Goal: Transaction & Acquisition: Book appointment/travel/reservation

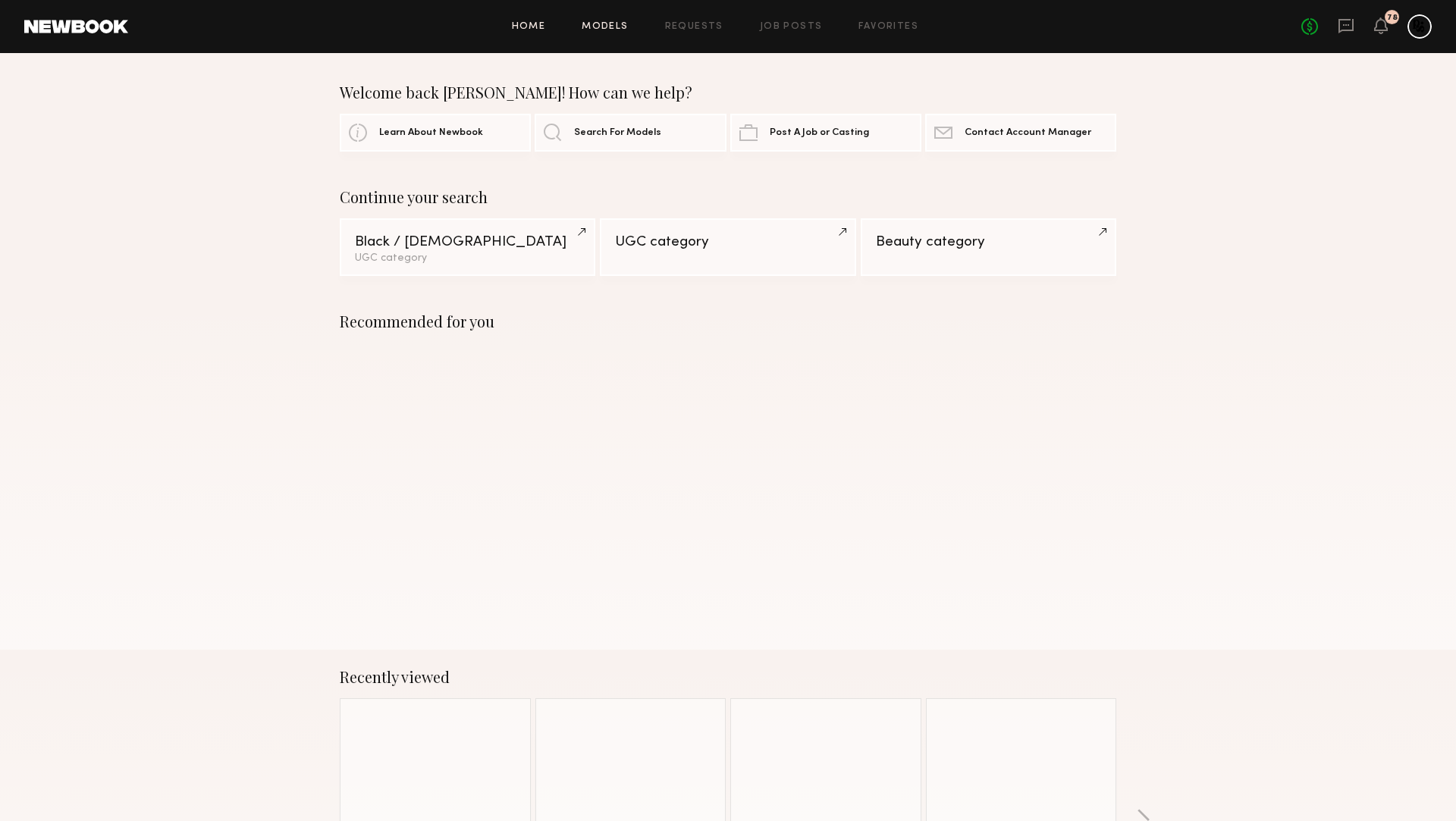
click at [598, 28] on link "Models" at bounding box center [605, 27] width 46 height 9
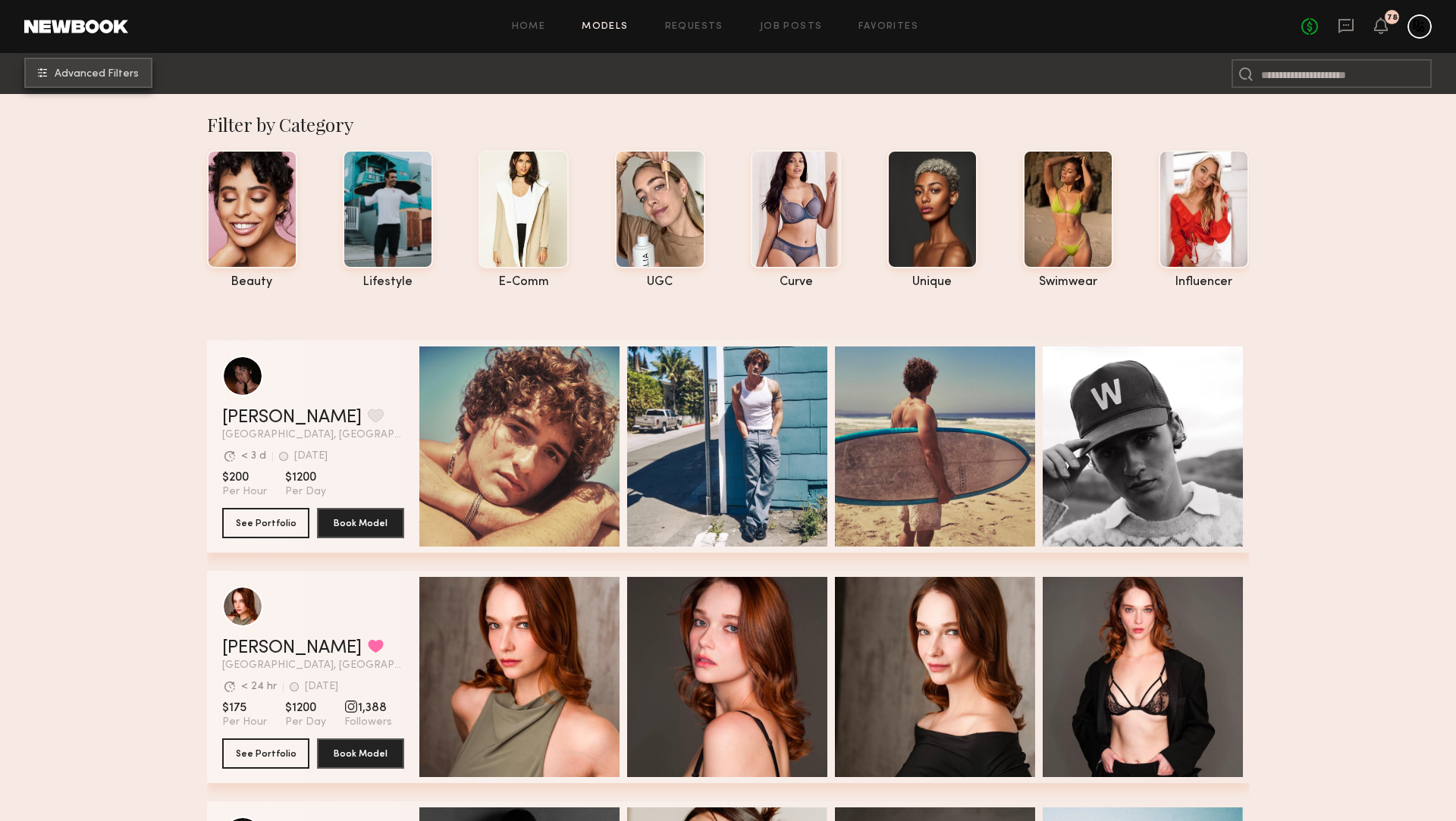
click at [82, 74] on span "Advanced Filters" at bounding box center [97, 74] width 84 height 10
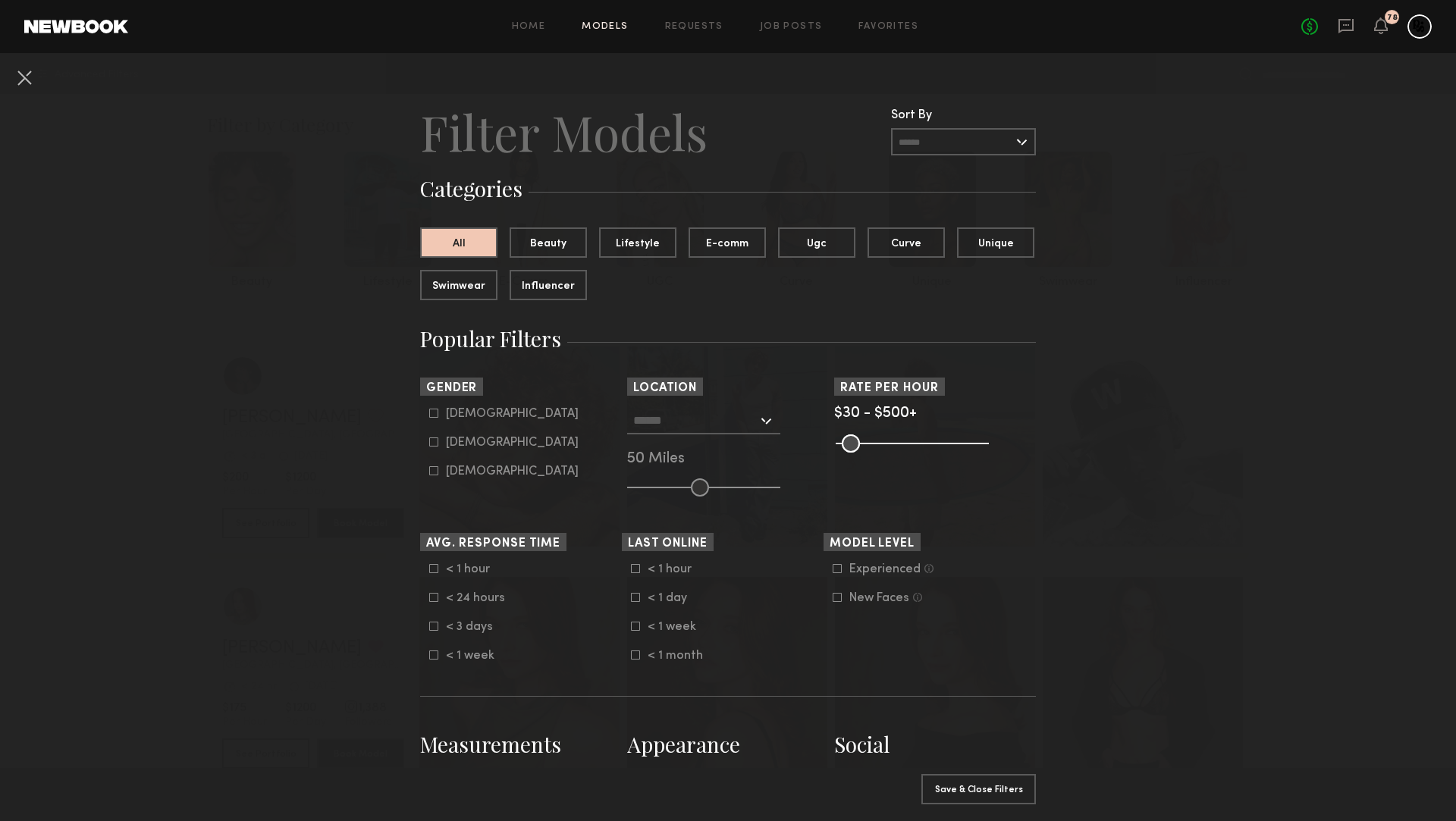
click at [739, 423] on input "text" at bounding box center [695, 420] width 124 height 26
click at [679, 442] on div "[GEOGRAPHIC_DATA], [GEOGRAPHIC_DATA]" at bounding box center [703, 454] width 150 height 40
type input "**********"
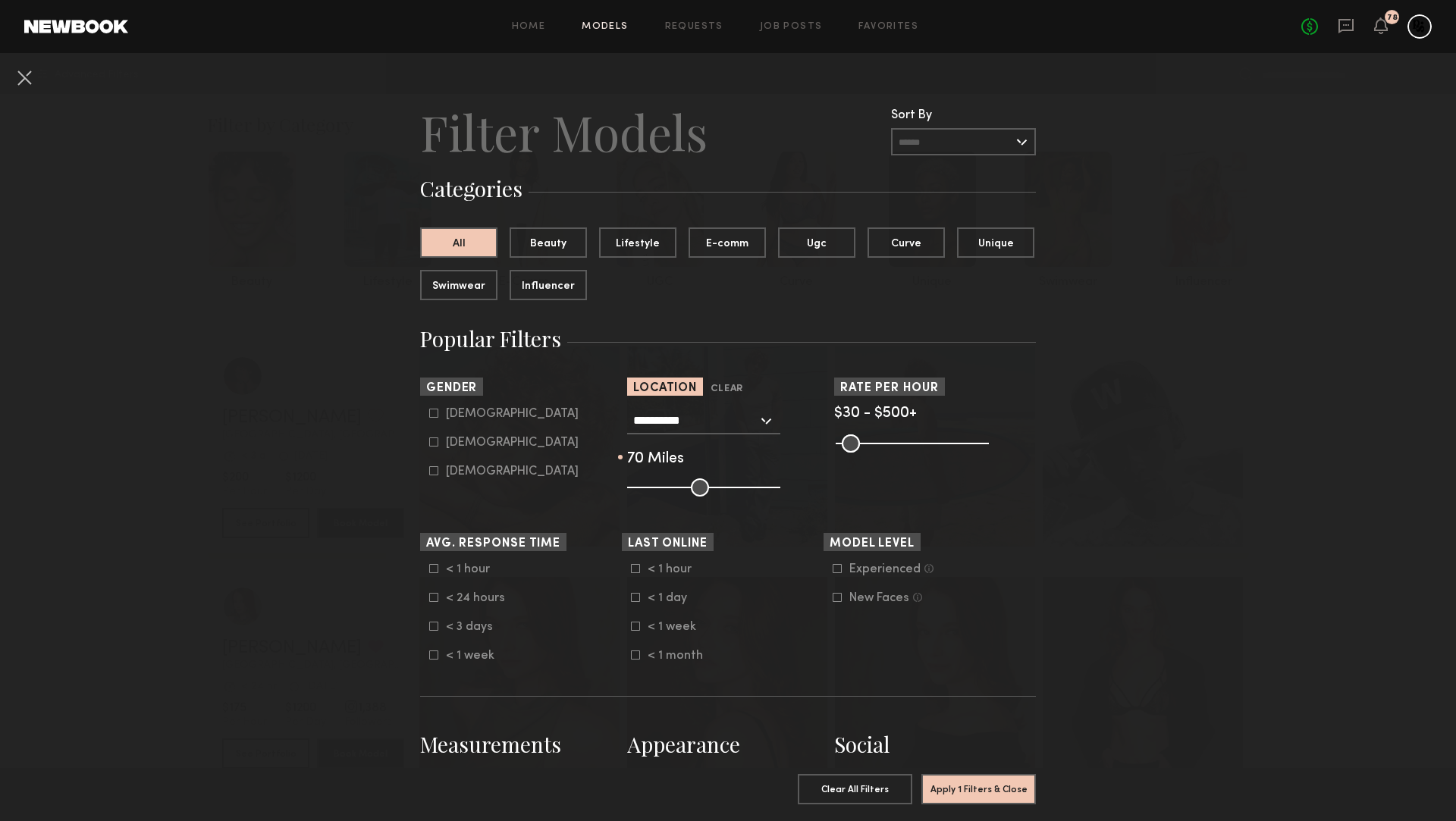
drag, startPoint x: 711, startPoint y: 490, endPoint x: 732, endPoint y: 490, distance: 21.0
type input "**"
click at [732, 490] on input "range" at bounding box center [704, 487] width 154 height 18
click at [981, 798] on button "Apply 1 Filters & Close" at bounding box center [978, 789] width 115 height 30
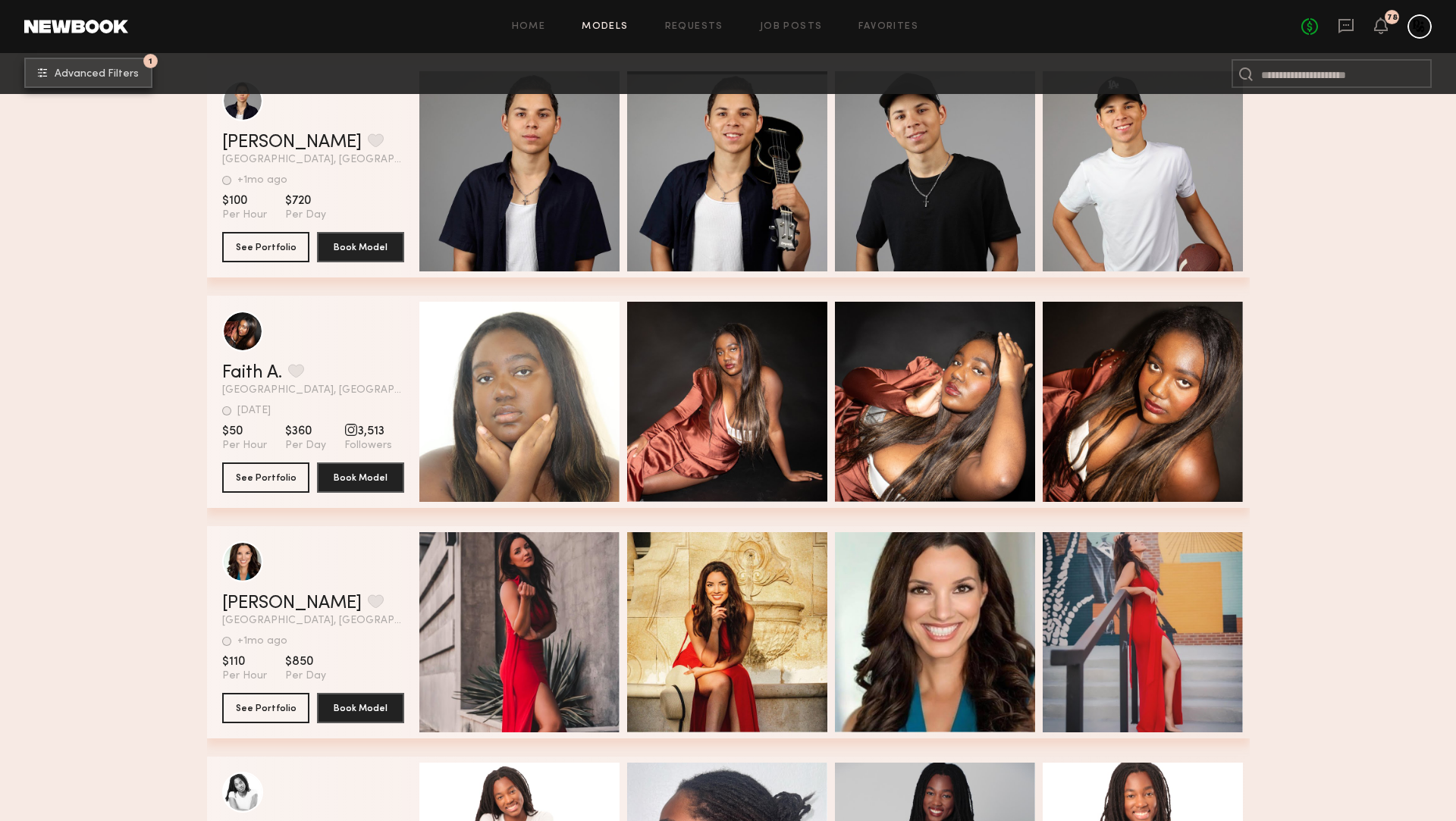
scroll to position [11866, 0]
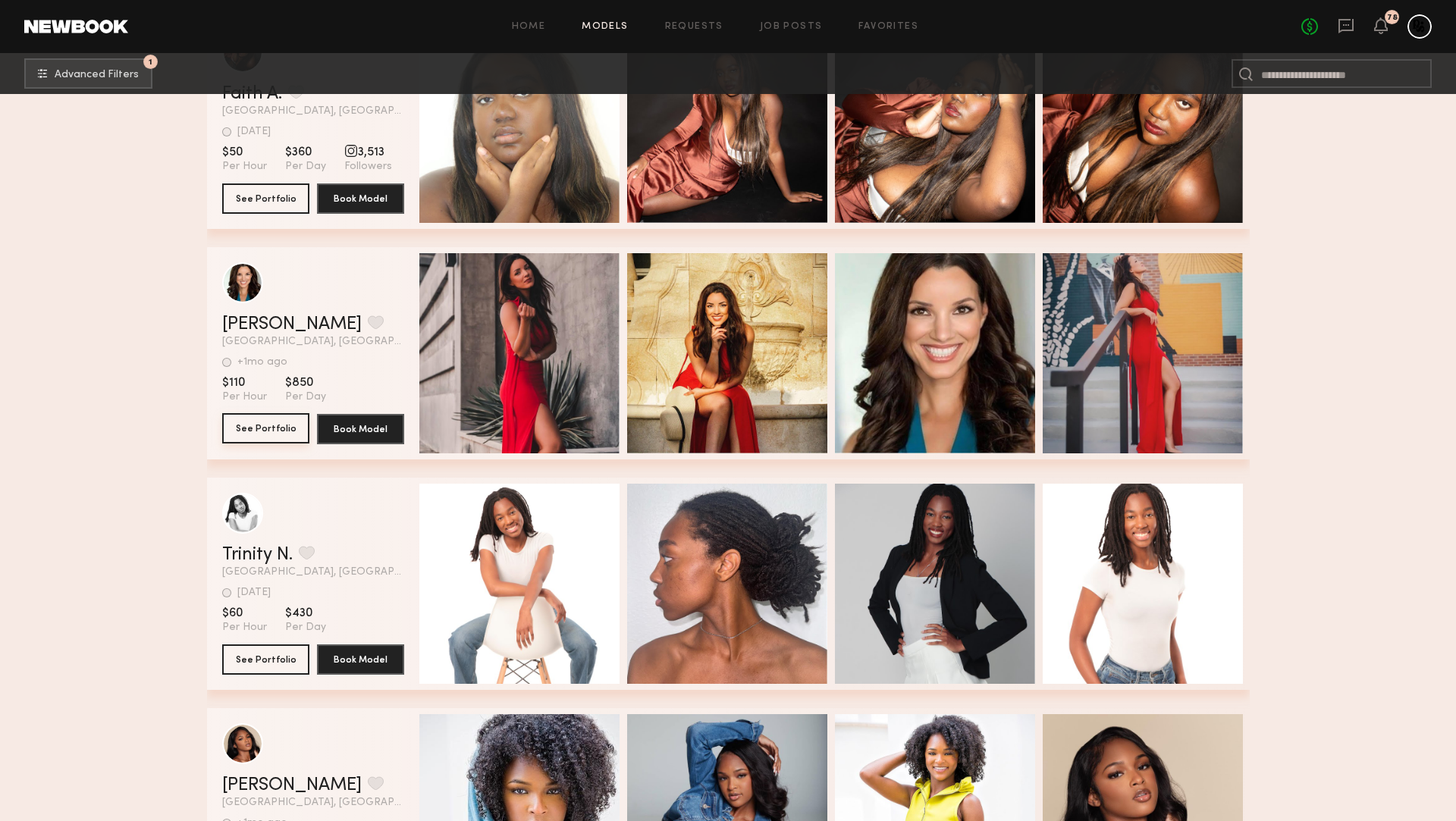
click at [270, 435] on button "See Portfolio" at bounding box center [265, 429] width 87 height 30
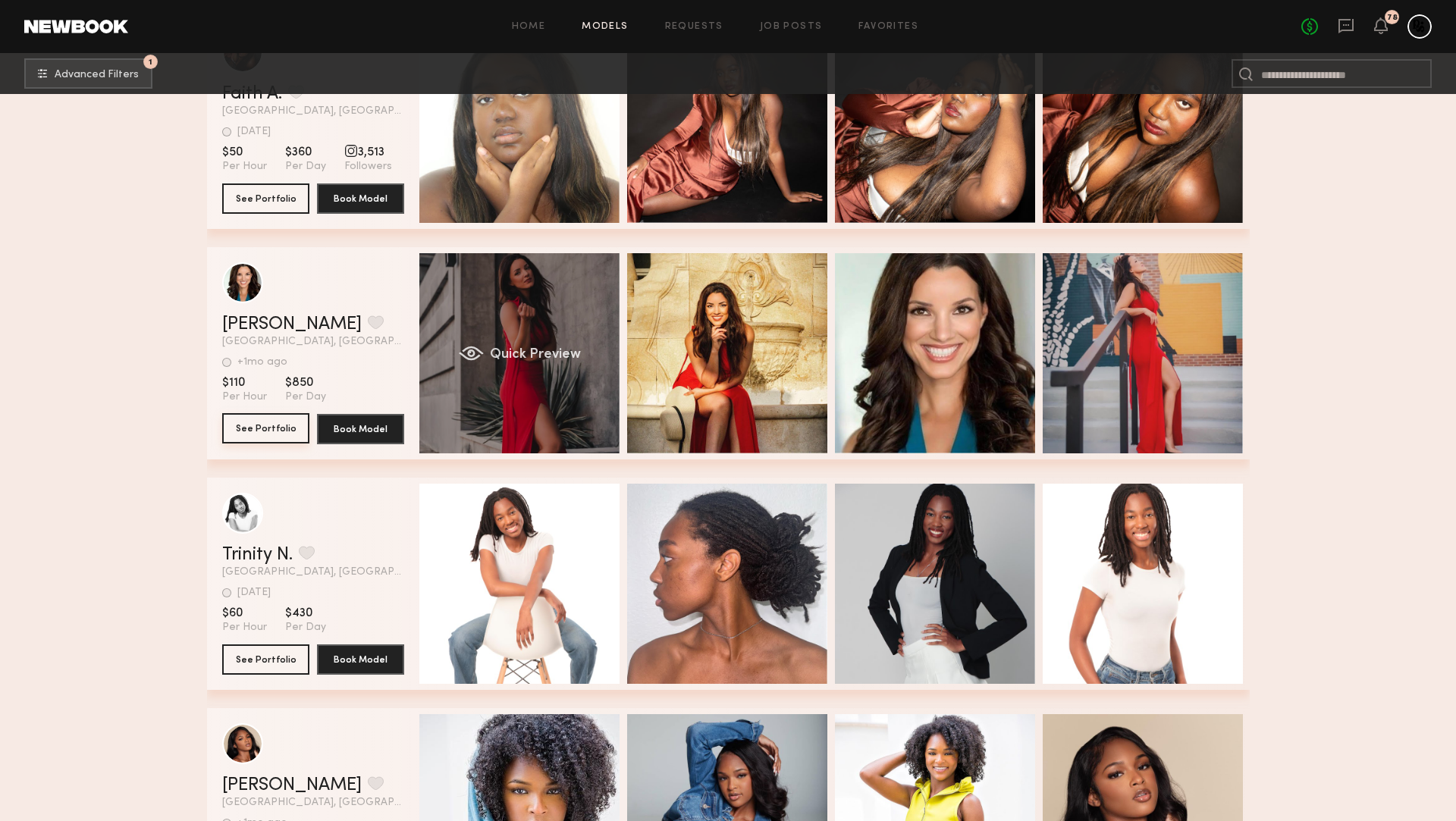
scroll to position [12358, 0]
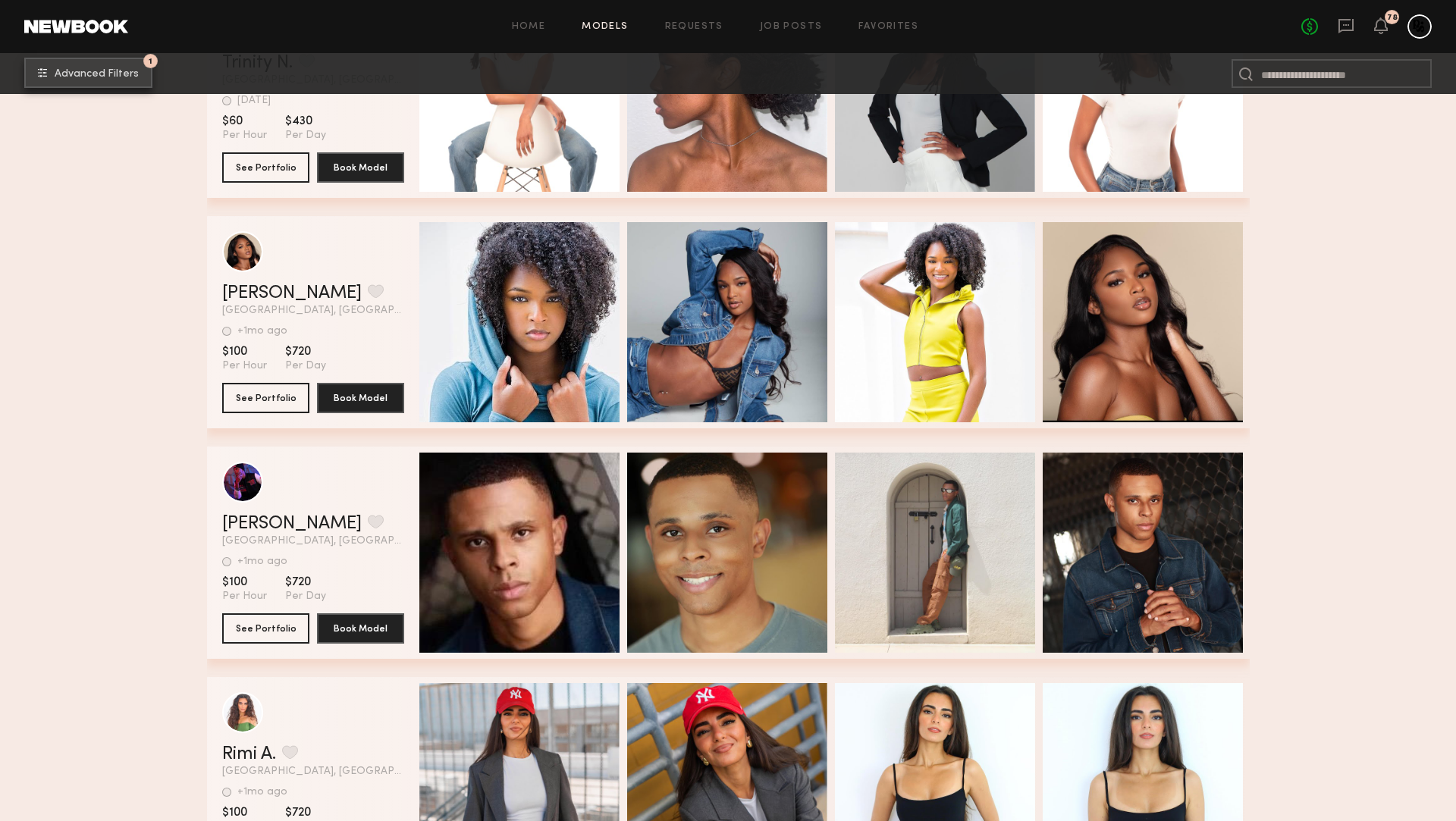
click at [113, 74] on span "Advanced Filters" at bounding box center [97, 74] width 84 height 10
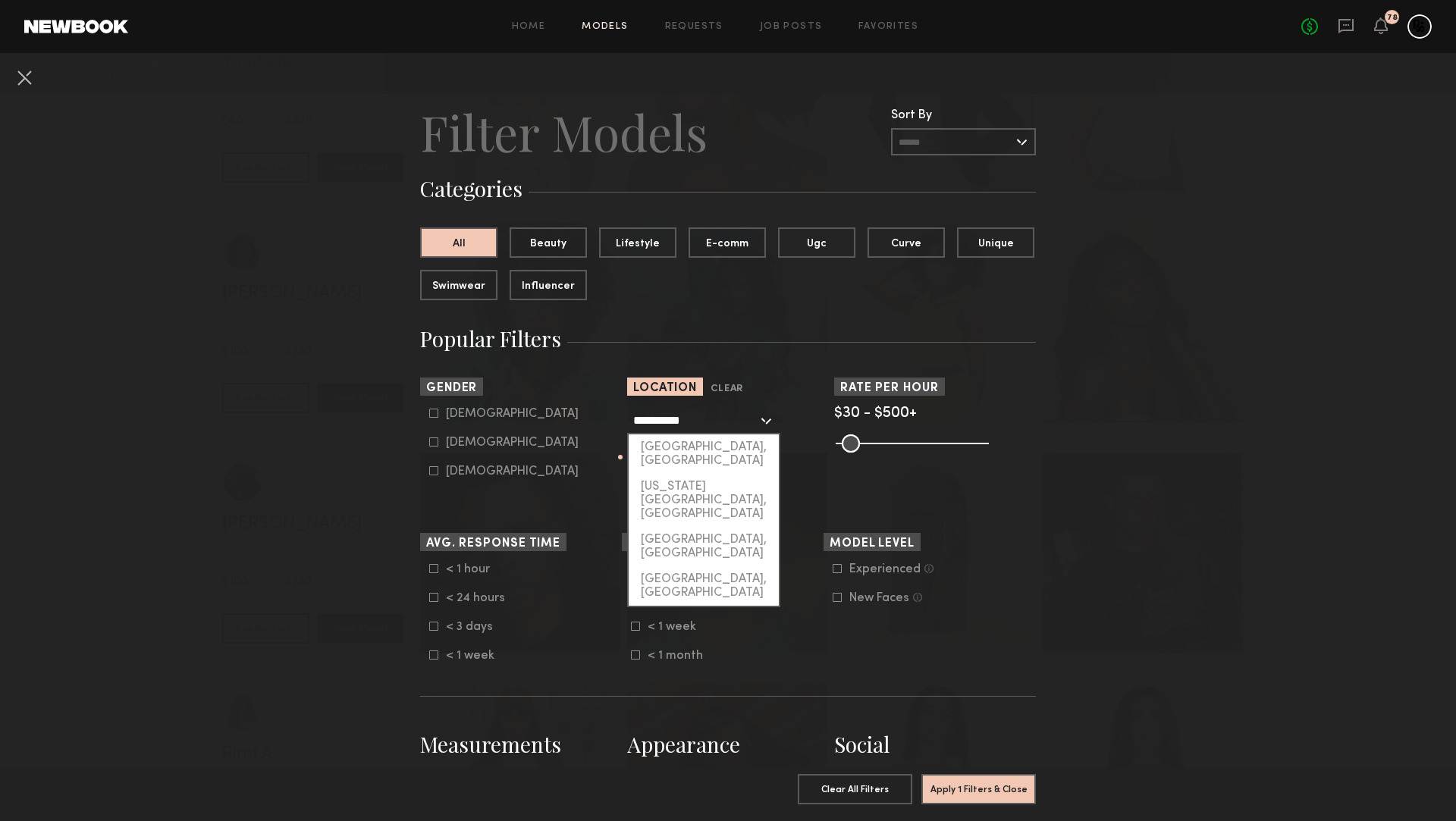
drag, startPoint x: 692, startPoint y: 415, endPoint x: 610, endPoint y: 415, distance: 82.0
click at [614, 415] on section "**********" at bounding box center [728, 437] width 616 height 119
click at [668, 444] on div "[GEOGRAPHIC_DATA], [GEOGRAPHIC_DATA]" at bounding box center [703, 454] width 150 height 40
type input "**********"
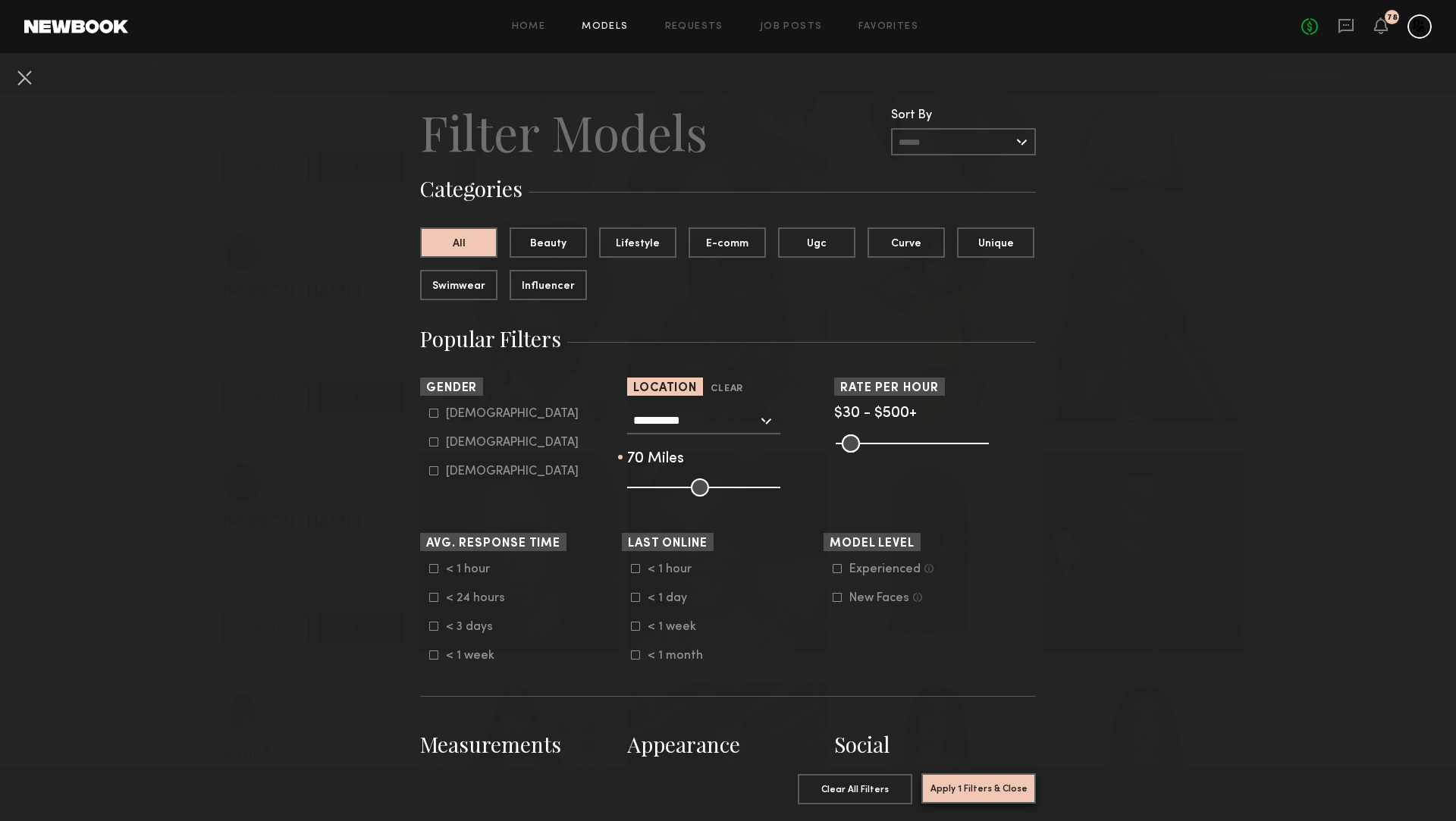
click at [963, 794] on button "Apply 1 Filters & Close" at bounding box center [978, 789] width 115 height 30
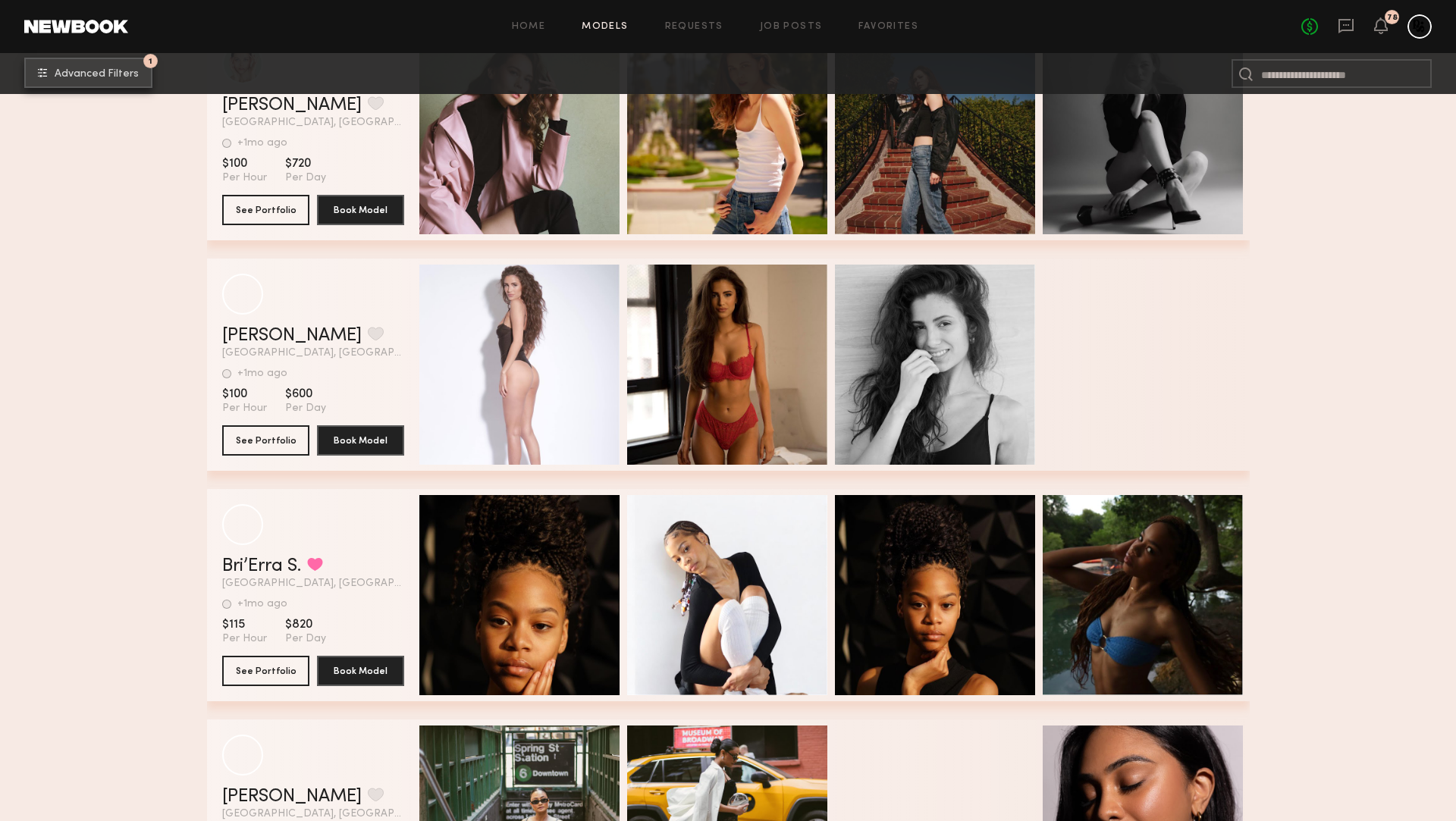
scroll to position [5620, 0]
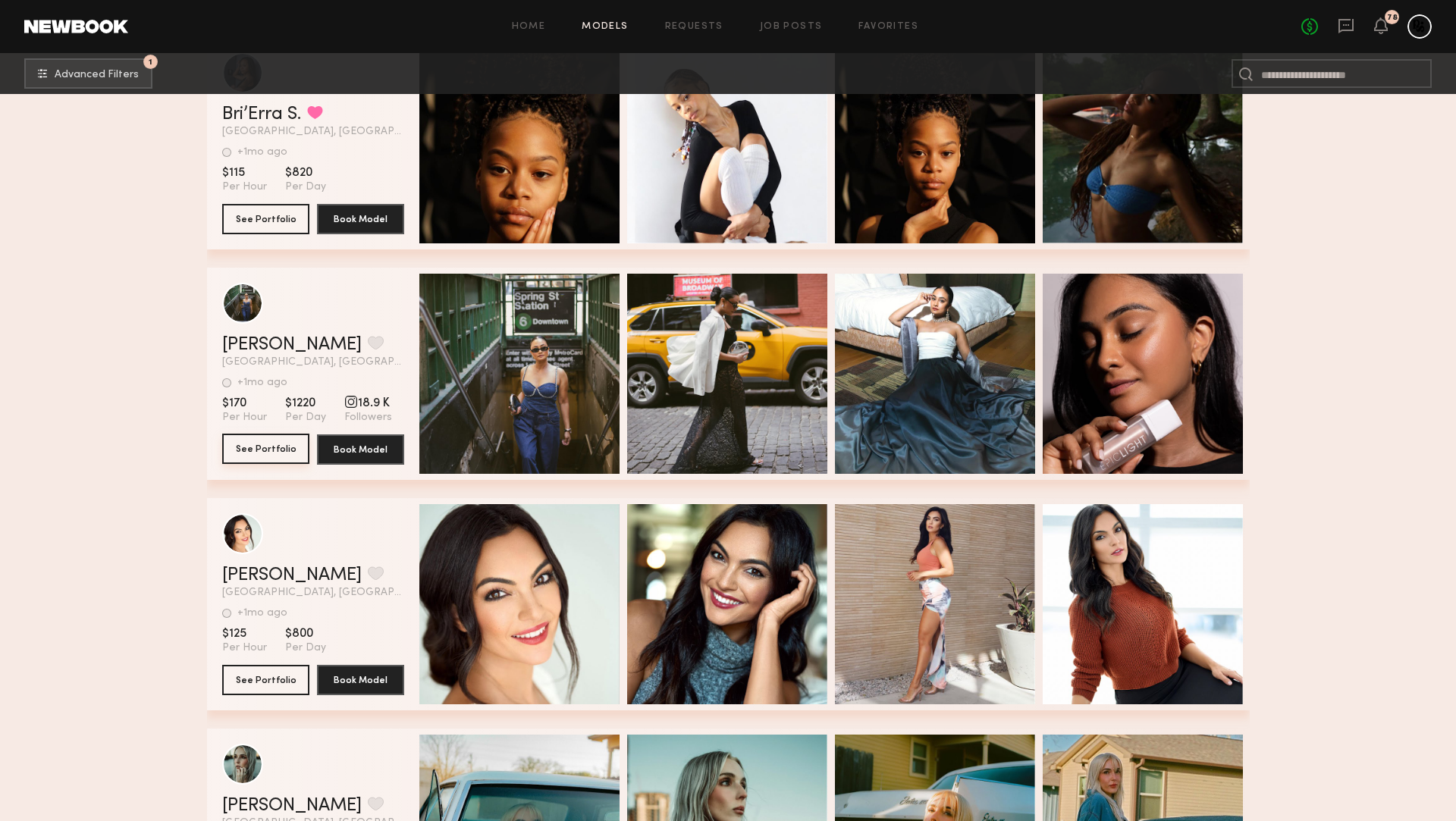
click at [283, 455] on button "See Portfolio" at bounding box center [265, 449] width 87 height 30
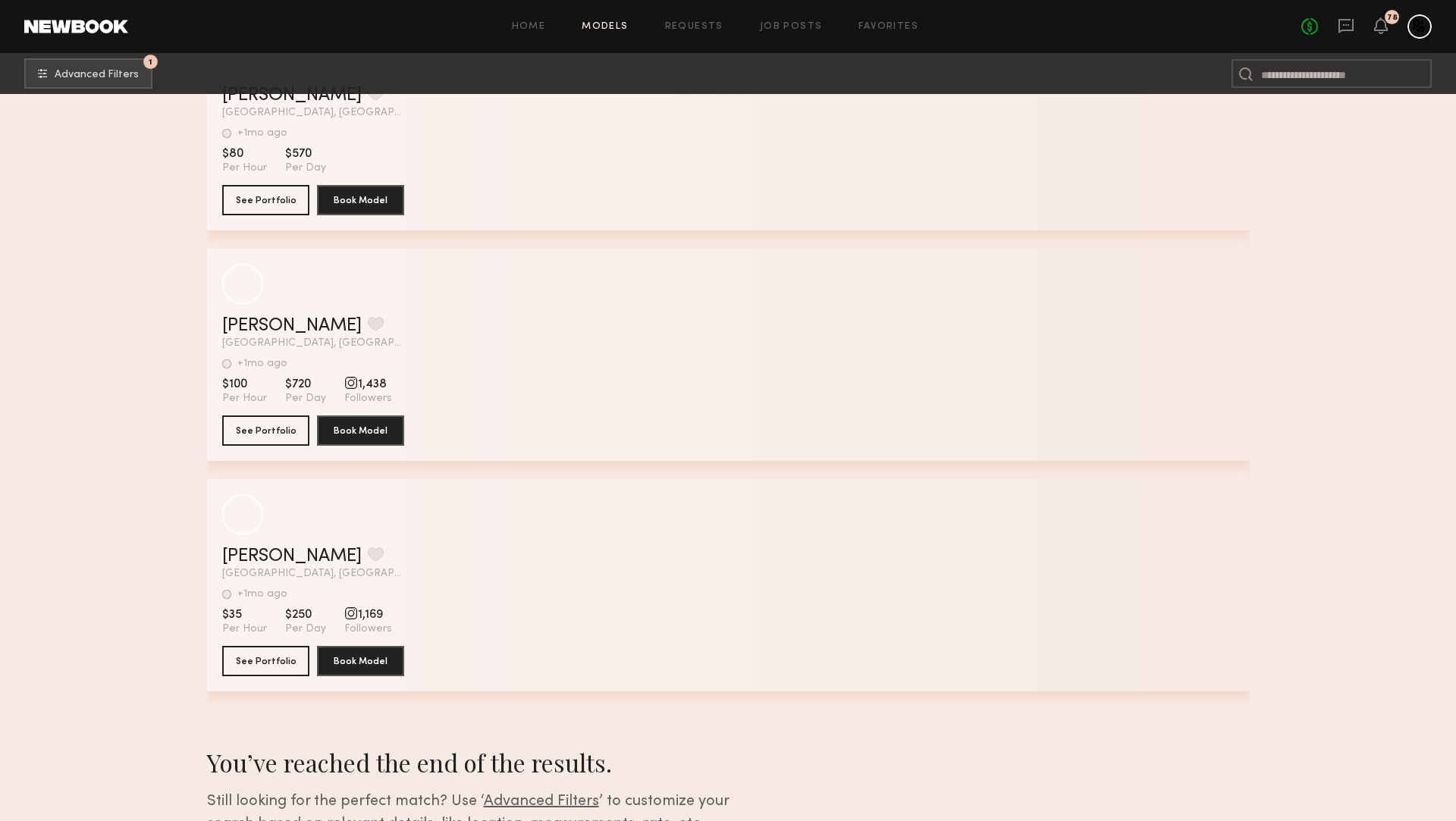
scroll to position [9455, 0]
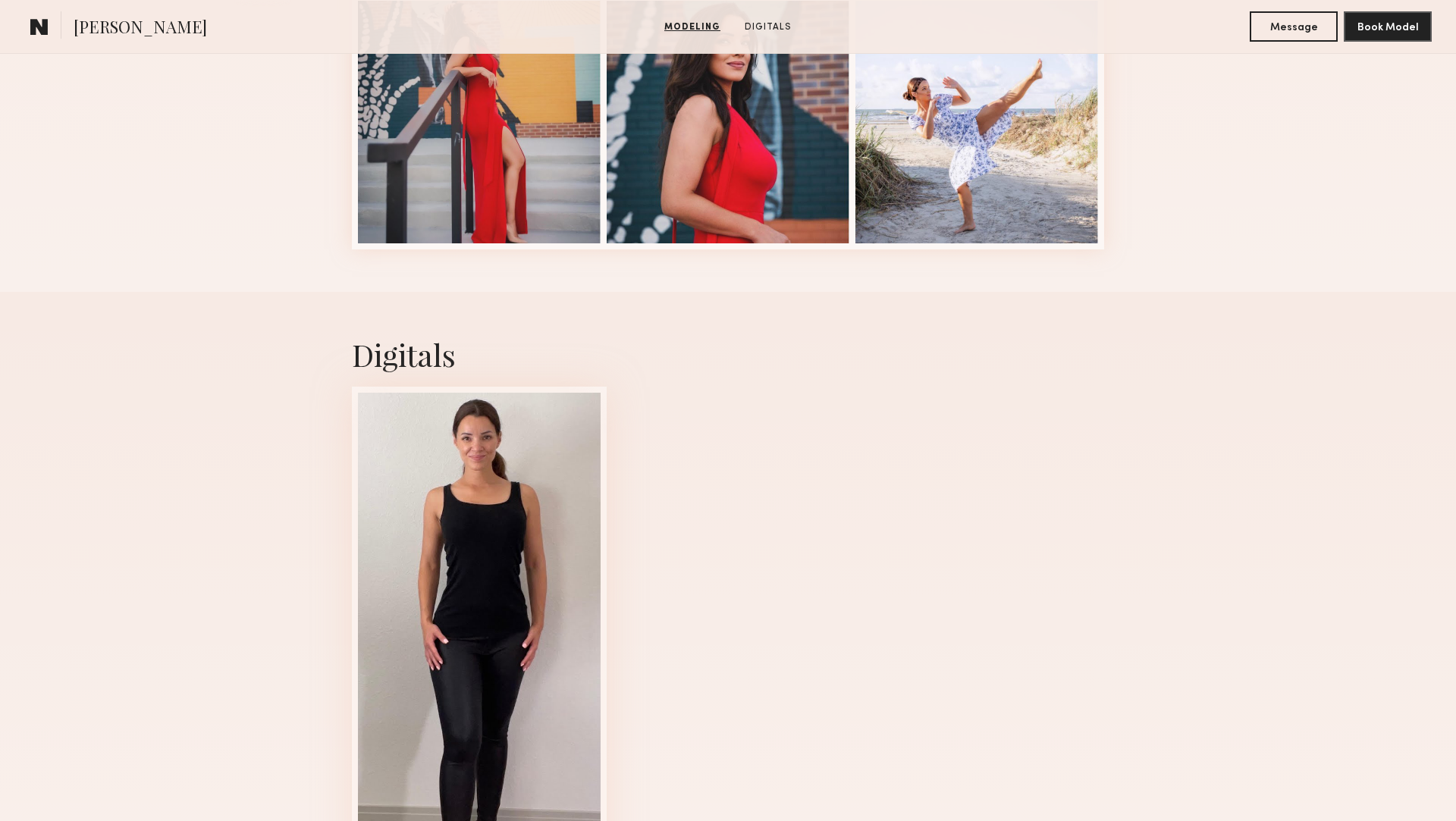
scroll to position [874, 0]
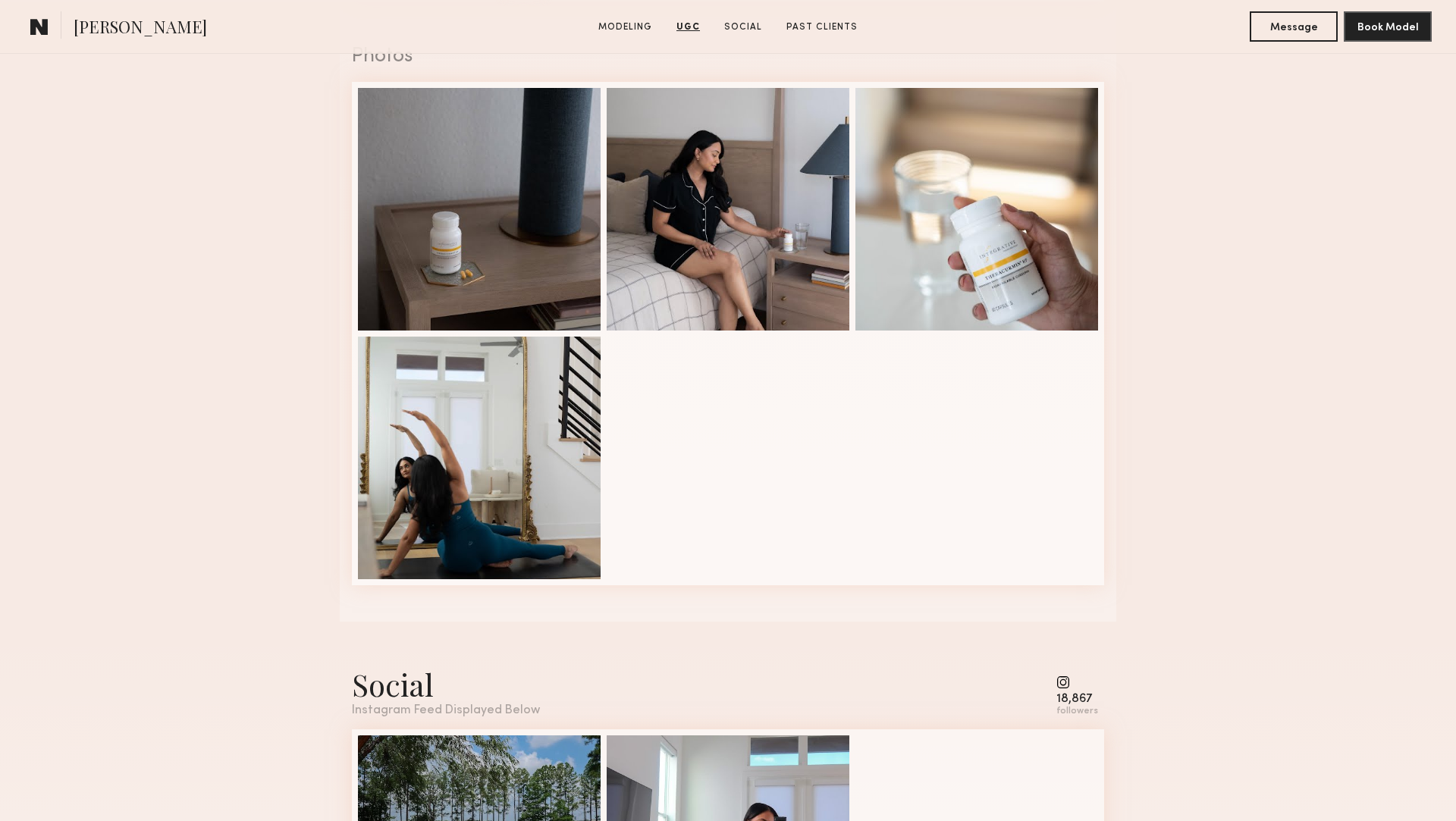
scroll to position [2042, 0]
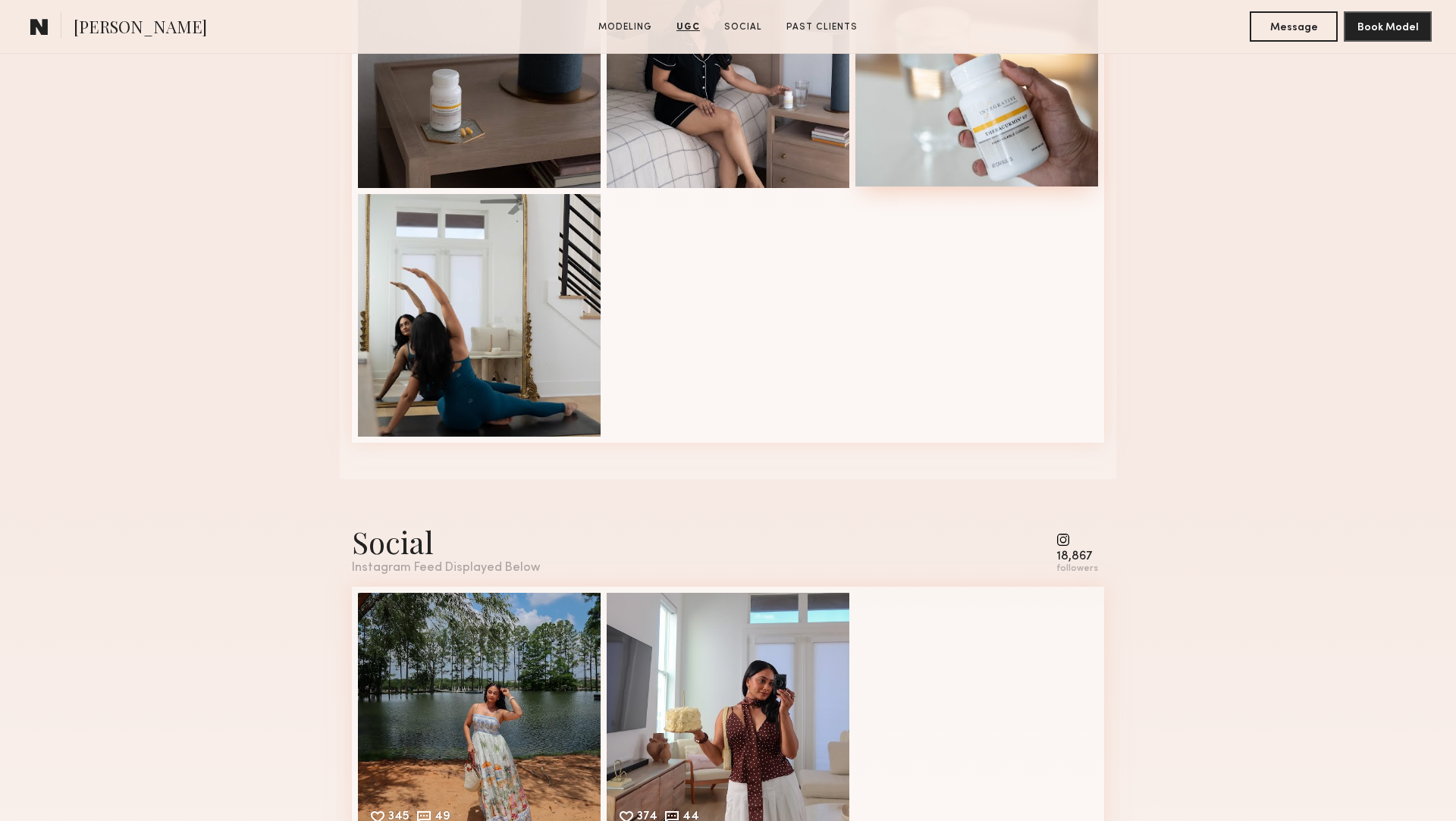
click at [1044, 111] on div at bounding box center [976, 65] width 243 height 243
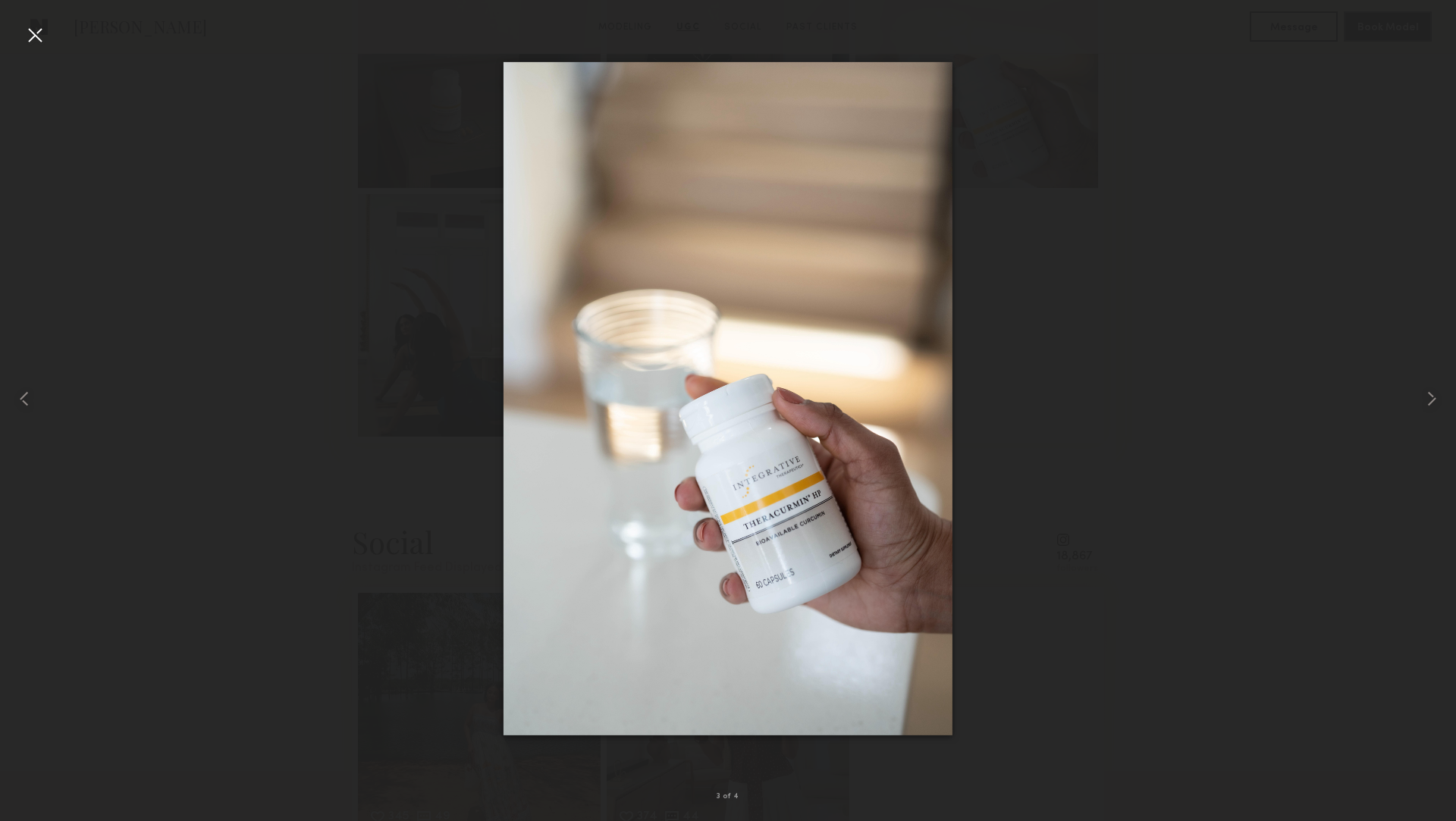
click at [1026, 287] on div at bounding box center [728, 399] width 1456 height 749
click at [48, 41] on div at bounding box center [29, 399] width 59 height 749
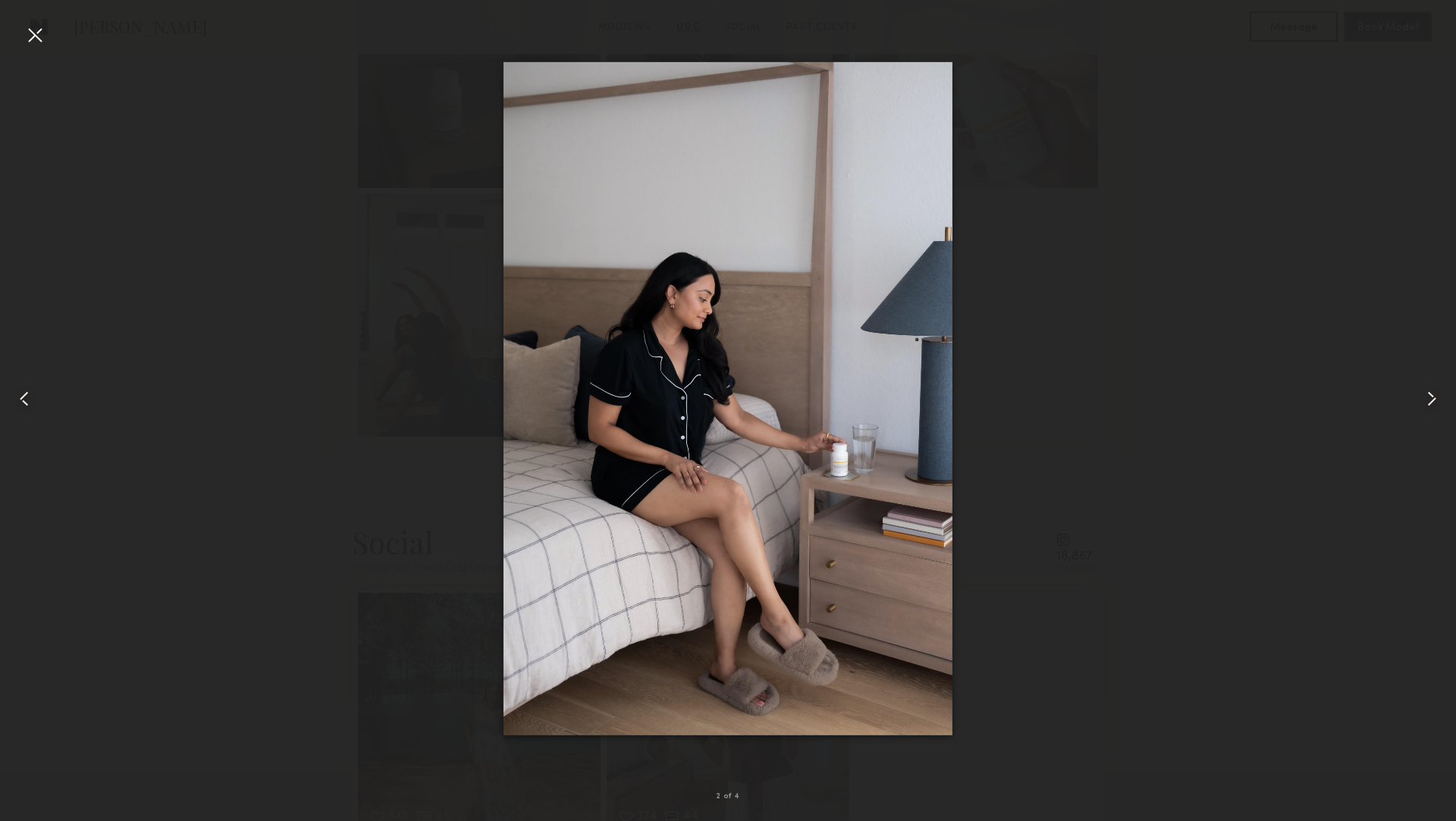
scroll to position [2052, 0]
click at [40, 27] on div at bounding box center [35, 35] width 25 height 25
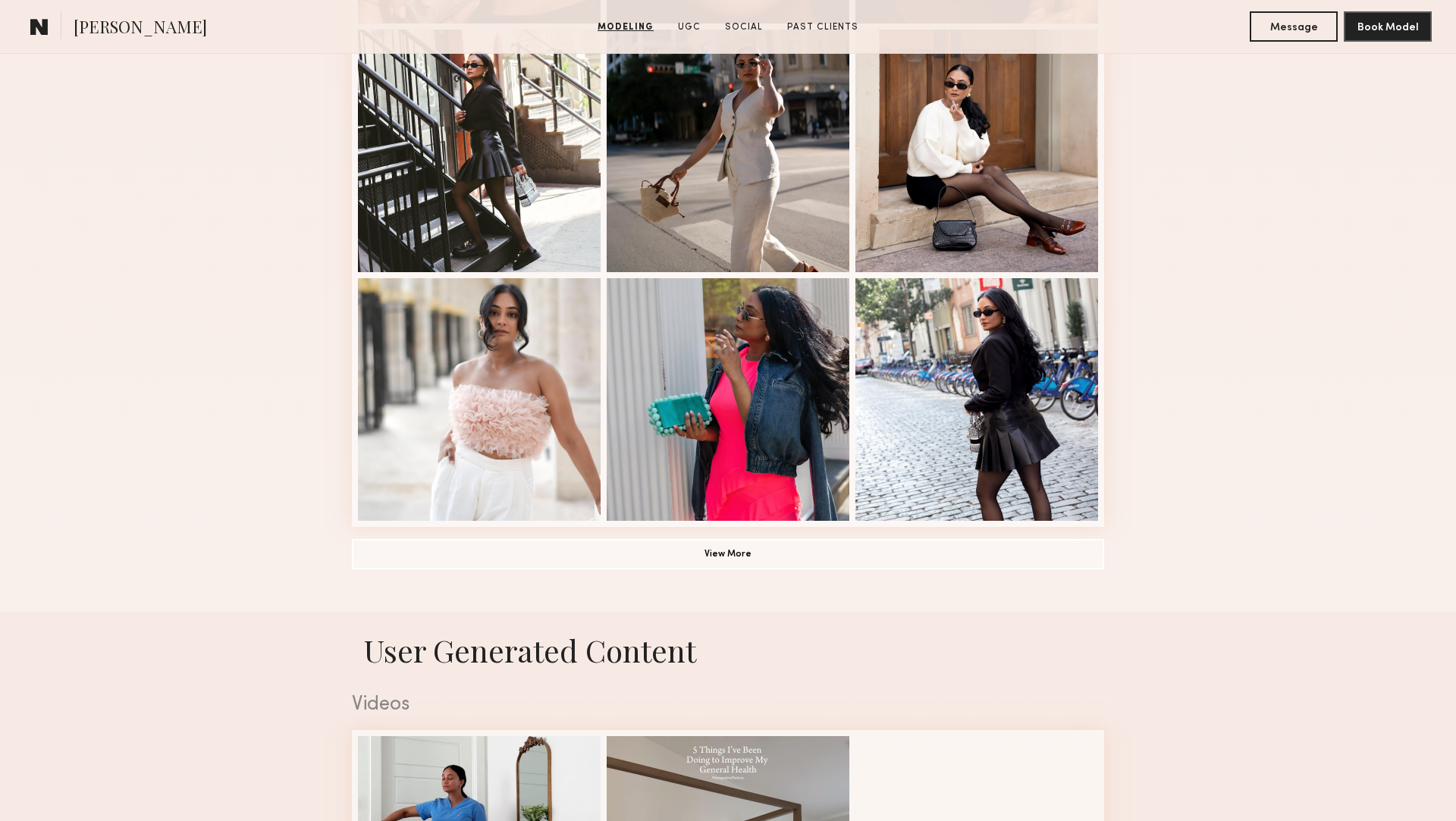
scroll to position [734, 0]
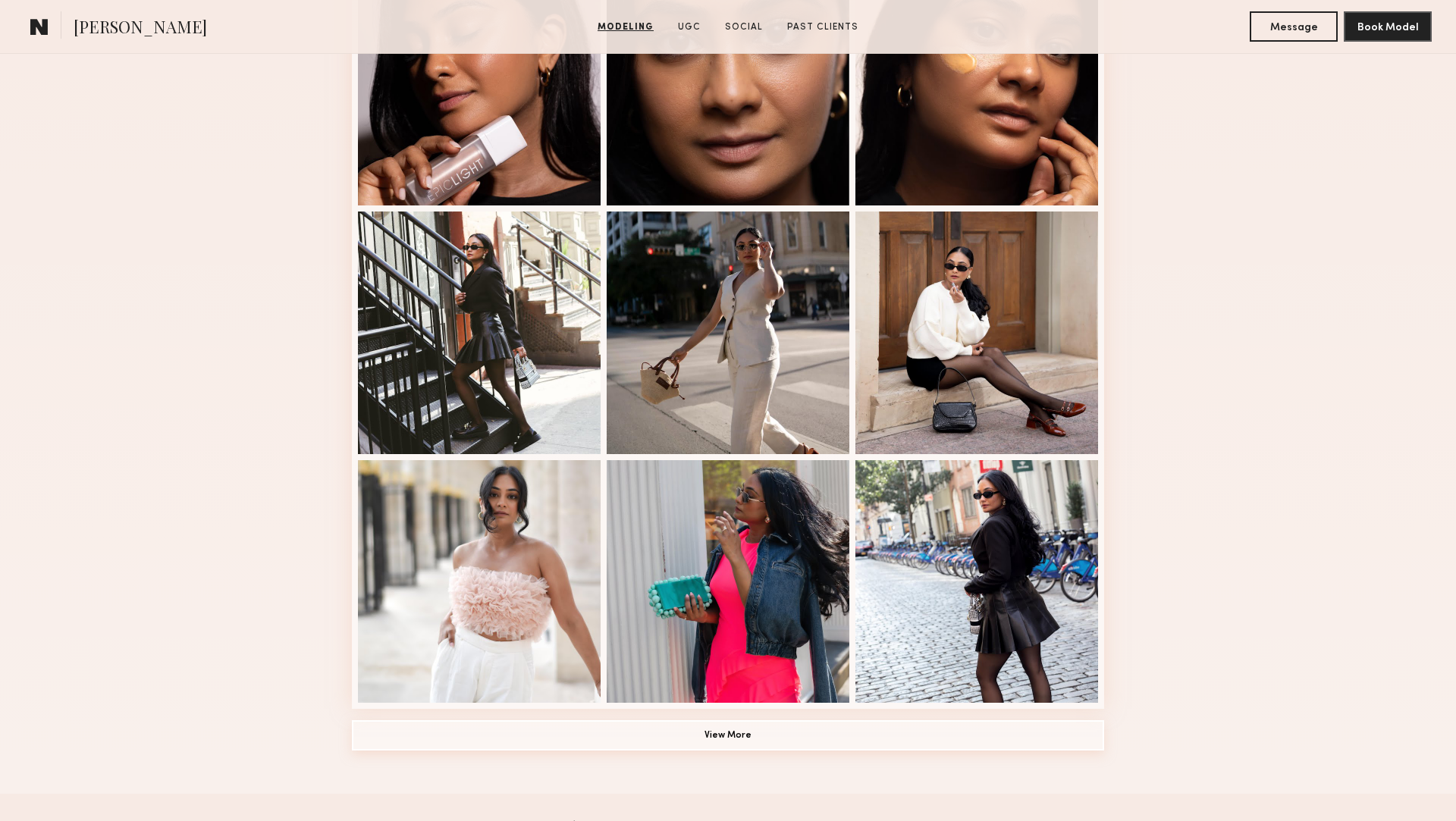
click at [738, 729] on button "View More" at bounding box center [728, 736] width 753 height 30
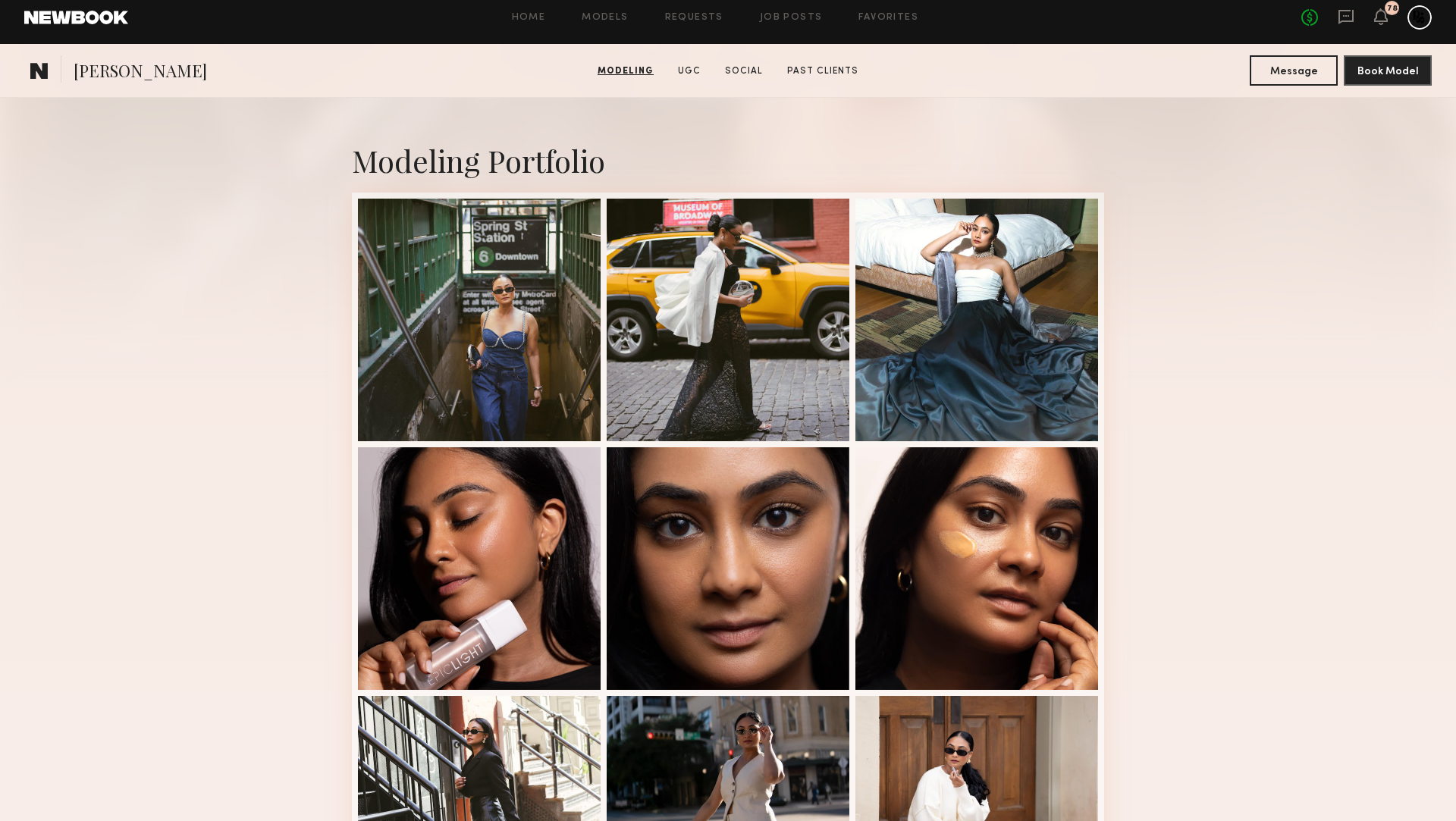
scroll to position [79, 0]
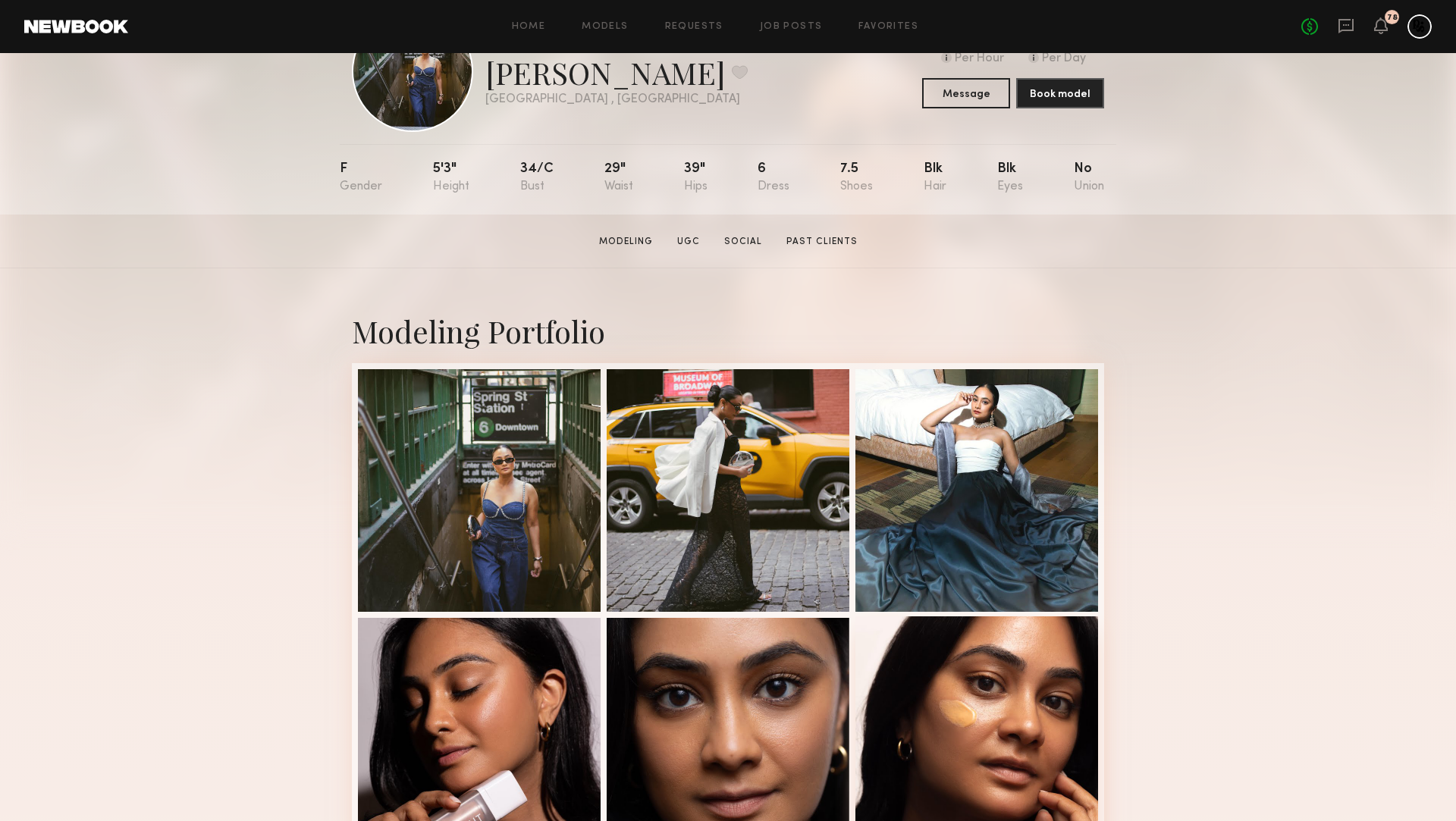
click at [926, 682] on div at bounding box center [976, 738] width 243 height 243
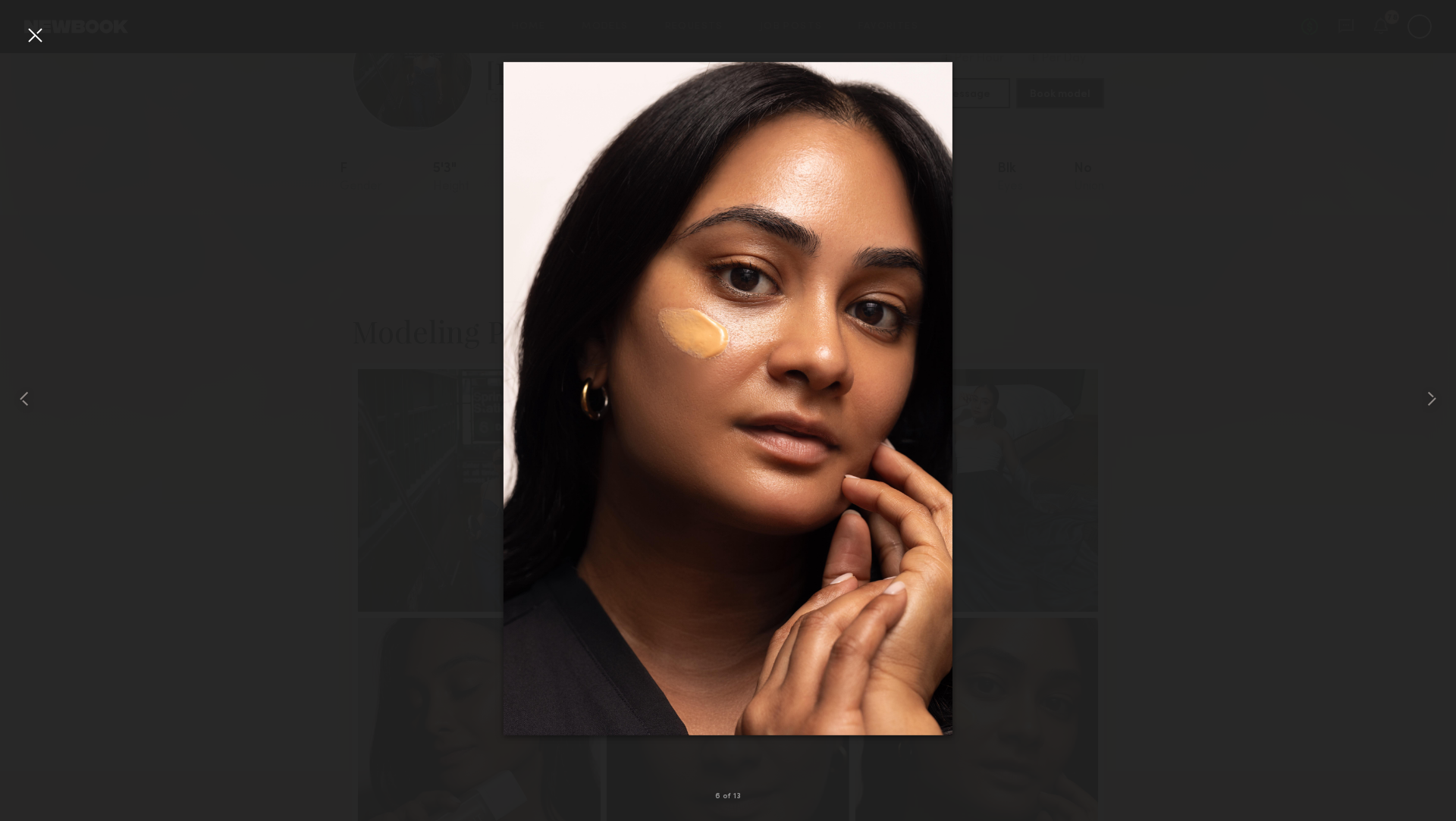
click at [271, 167] on div at bounding box center [728, 399] width 1456 height 749
click at [45, 31] on div at bounding box center [35, 35] width 25 height 25
